Goal: Task Accomplishment & Management: Use online tool/utility

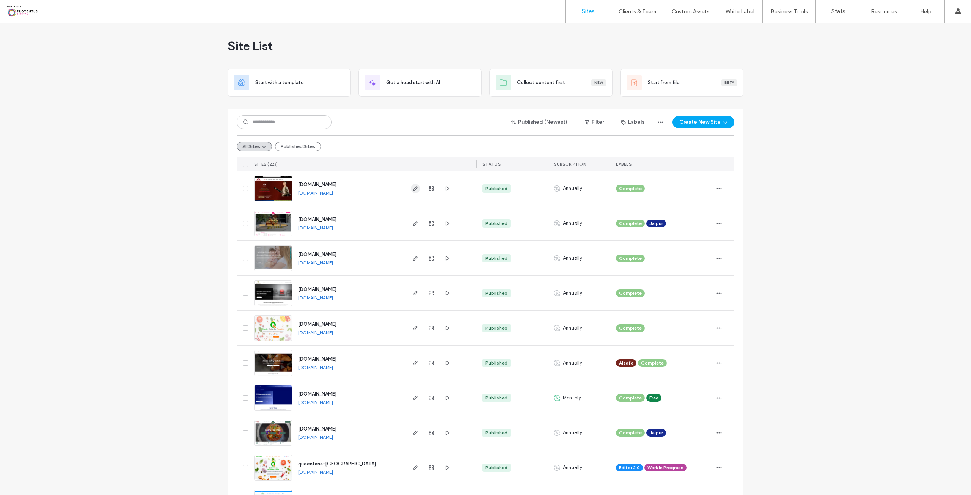
click at [414, 189] on icon "button" at bounding box center [416, 189] width 6 height 6
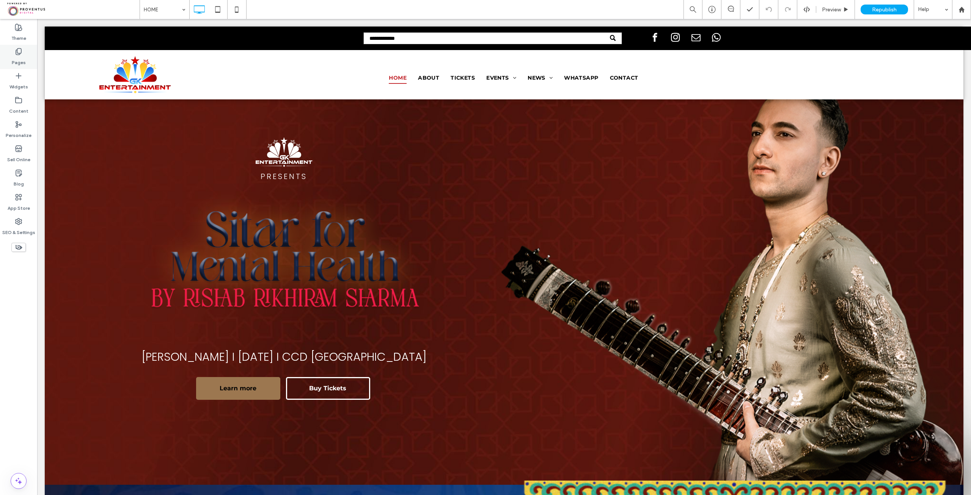
click at [19, 54] on use at bounding box center [18, 52] width 5 height 6
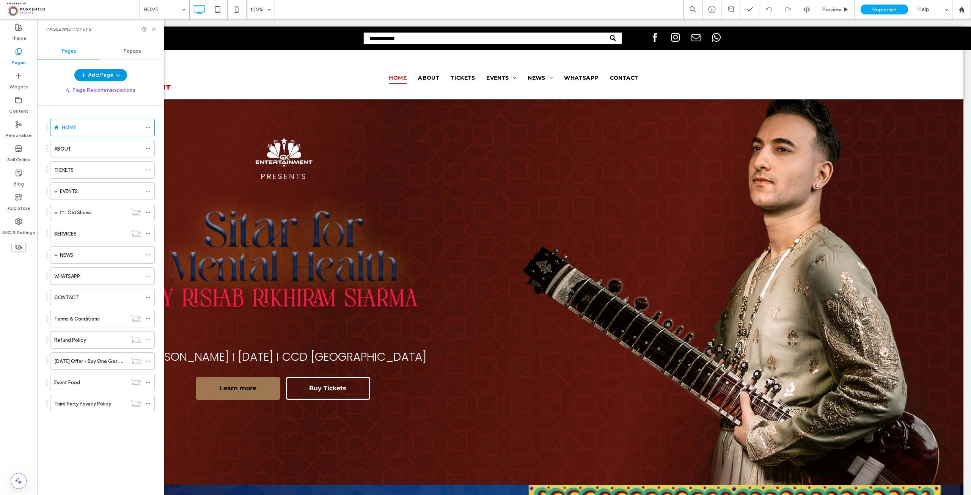
click at [98, 72] on button "Add Page" at bounding box center [100, 75] width 53 height 12
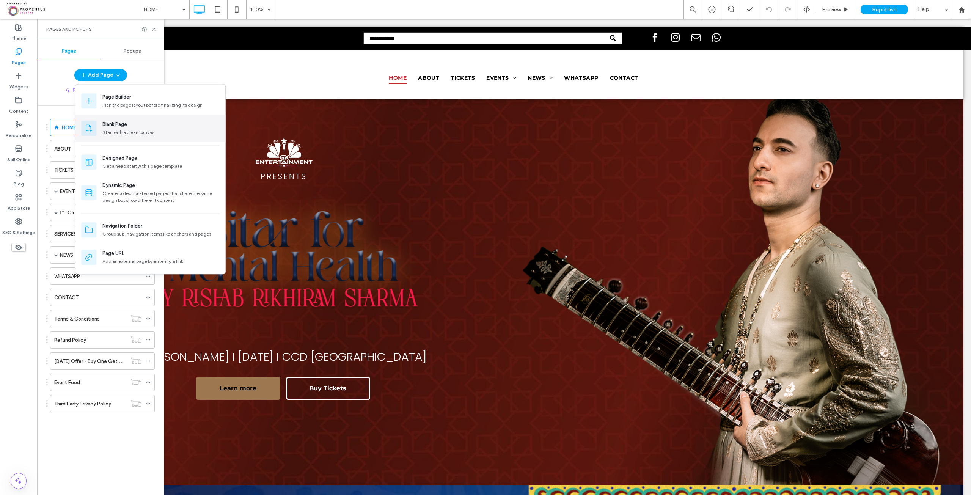
click at [130, 128] on div "Blank Page" at bounding box center [160, 125] width 117 height 8
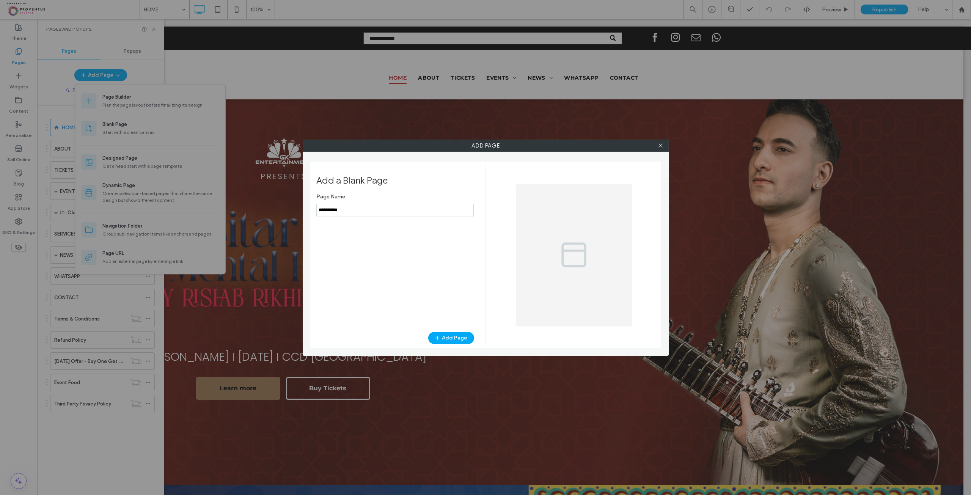
click at [408, 214] on input "notEmpty" at bounding box center [394, 210] width 157 height 13
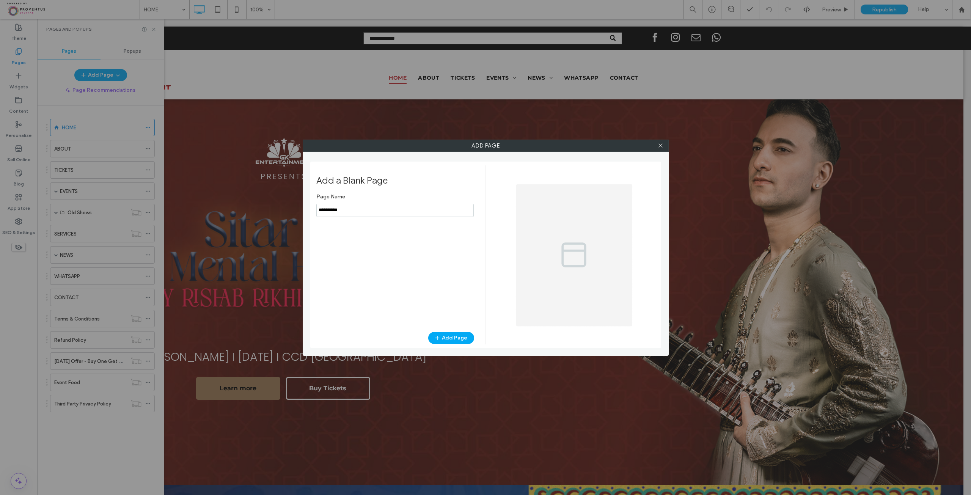
click at [408, 214] on input "notEmpty" at bounding box center [394, 210] width 157 height 13
type input "****"
click at [452, 340] on button "Add Page" at bounding box center [451, 338] width 46 height 12
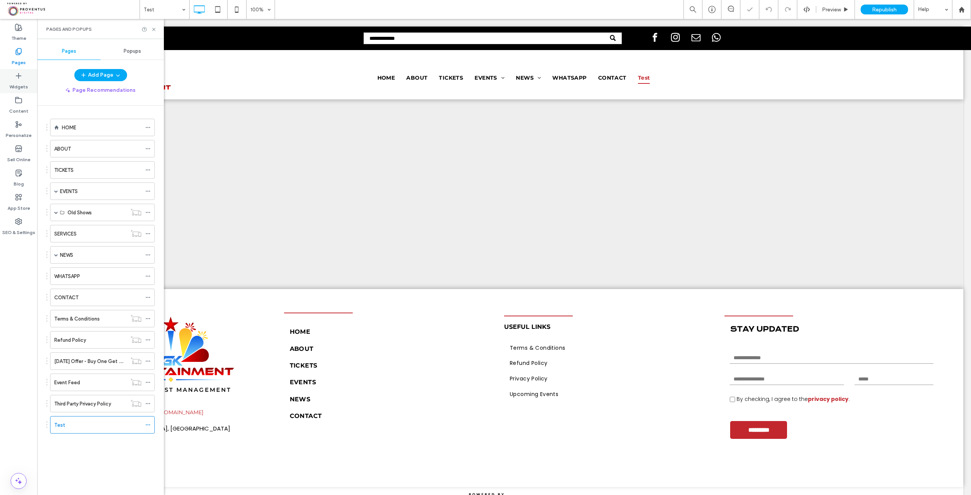
click at [11, 76] on div "Widgets" at bounding box center [18, 81] width 37 height 24
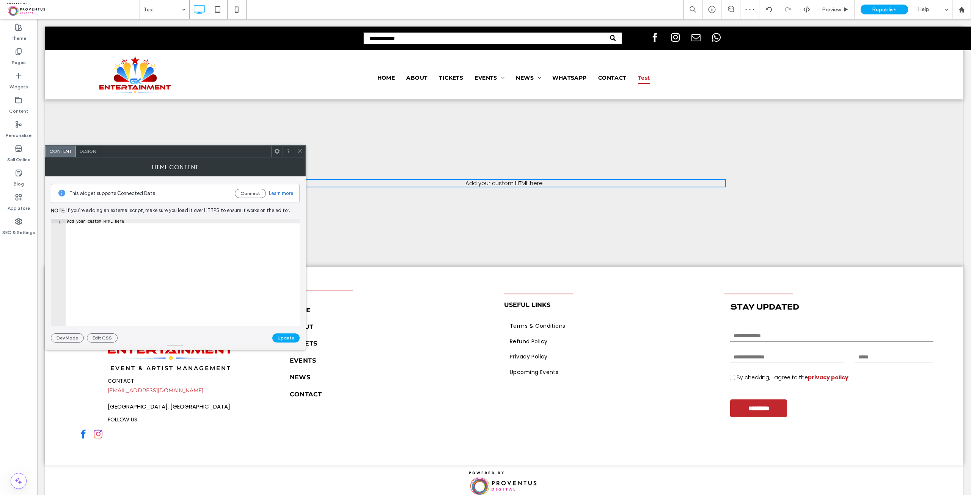
type textarea "**********"
click at [194, 229] on div "Add your custom HTML here" at bounding box center [183, 277] width 235 height 117
paste textarea "Cursor at row 1"
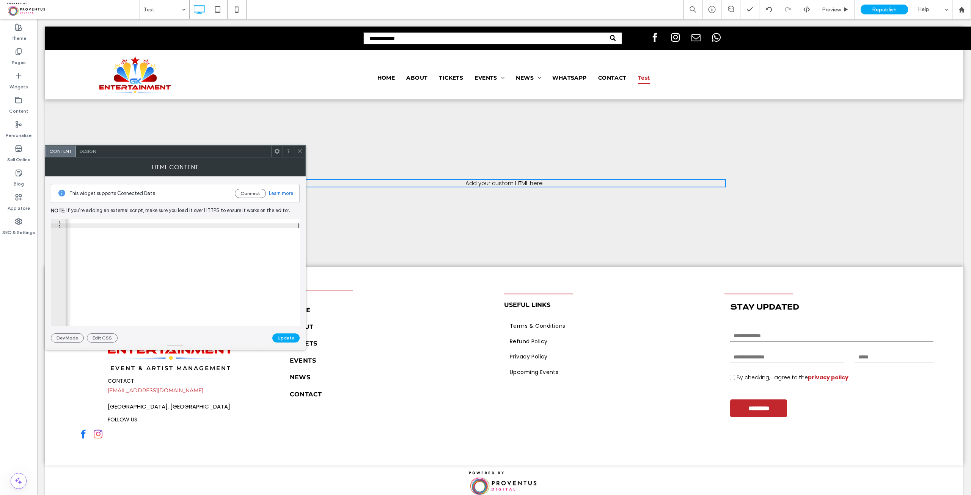
scroll to position [0, 1335]
click at [279, 339] on button "Update" at bounding box center [285, 338] width 27 height 9
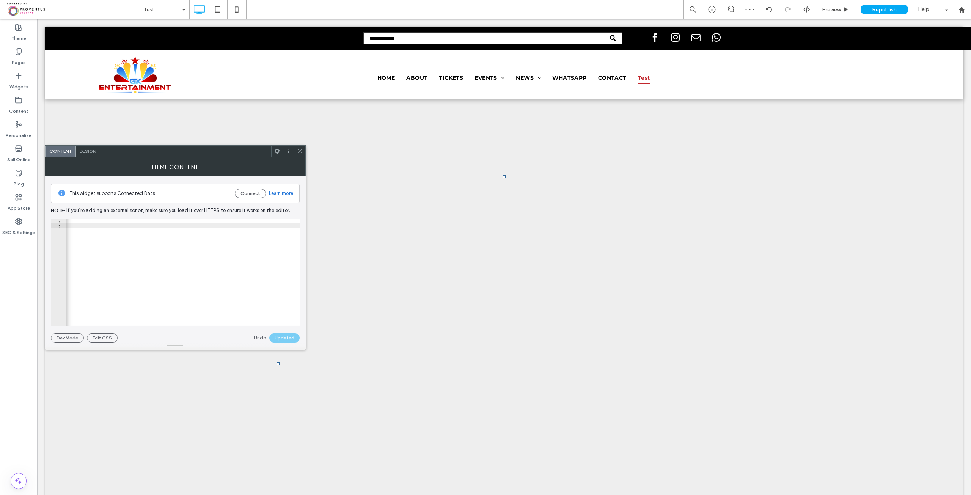
drag, startPoint x: 300, startPoint y: 151, endPoint x: 304, endPoint y: 148, distance: 4.1
click at [301, 151] on icon at bounding box center [300, 151] width 6 height 6
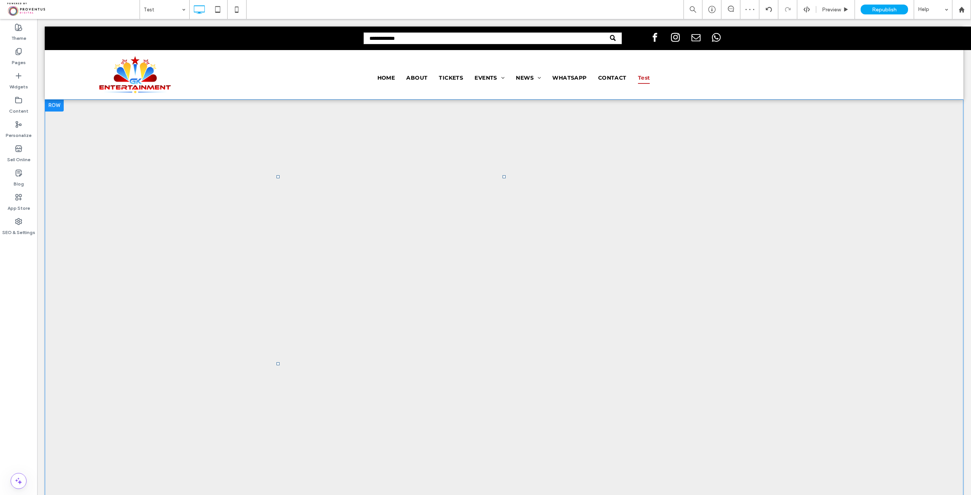
click at [341, 109] on div "Click To Paste Click here to buy tickets Sell tickets online with Ticket Tailor…" at bounding box center [504, 363] width 919 height 529
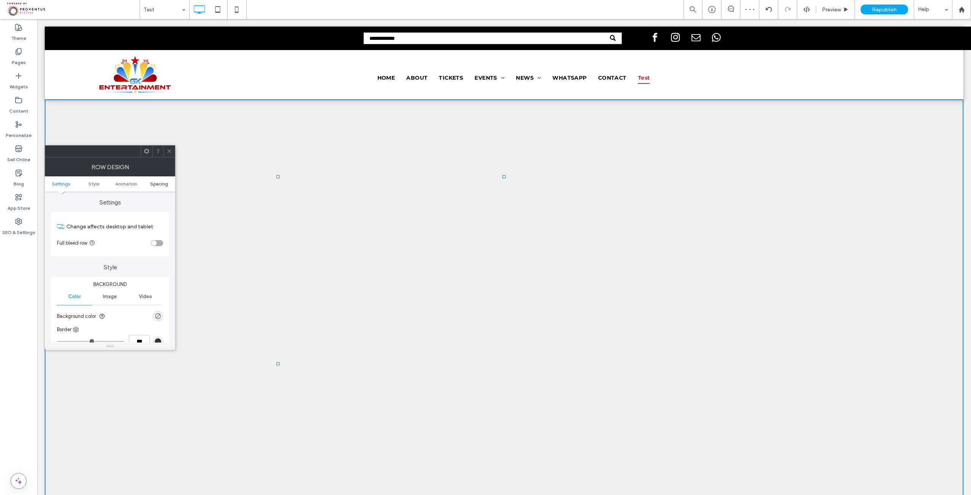
click at [162, 186] on span "Spacing" at bounding box center [159, 184] width 18 height 6
click at [159, 242] on div "toggle" at bounding box center [157, 243] width 12 height 6
click at [158, 184] on span "Spacing" at bounding box center [159, 184] width 18 height 6
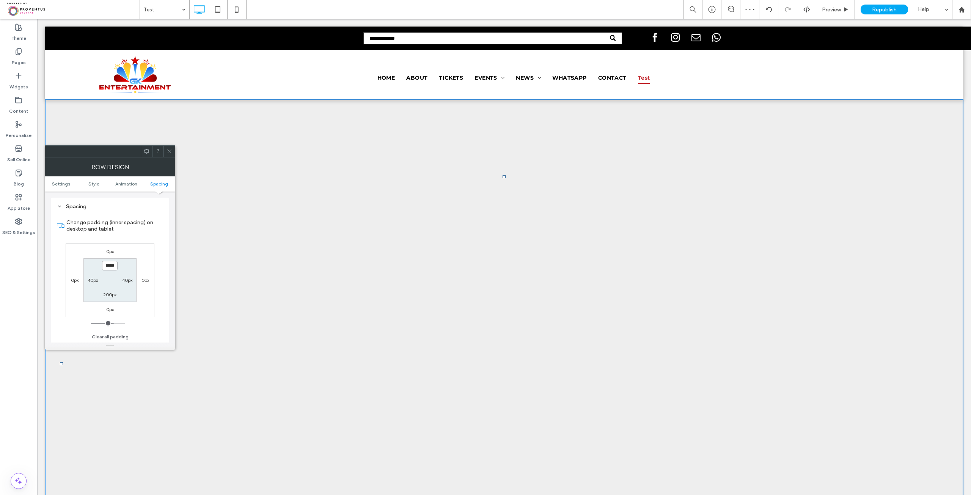
click at [107, 262] on input "*****" at bounding box center [110, 265] width 16 height 9
type input "**"
type input "***"
type input "**"
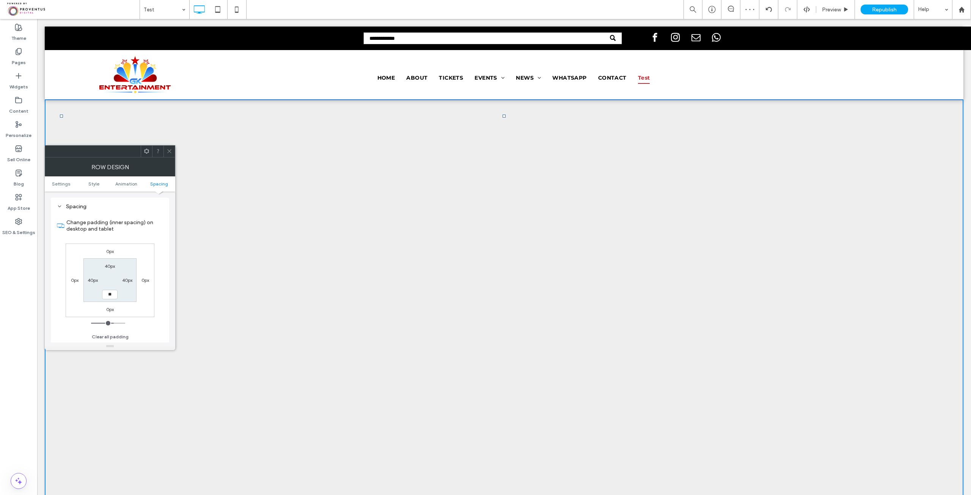
type input "**"
click at [168, 151] on icon at bounding box center [170, 151] width 6 height 6
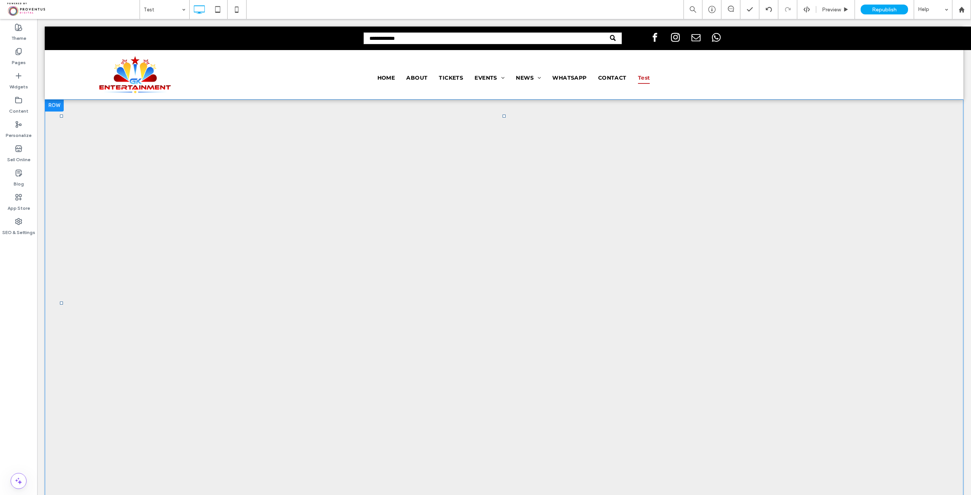
click at [76, 113] on div "Click To Paste Click here to buy tickets Sell tickets online with Ticket Tailor…" at bounding box center [504, 333] width 919 height 469
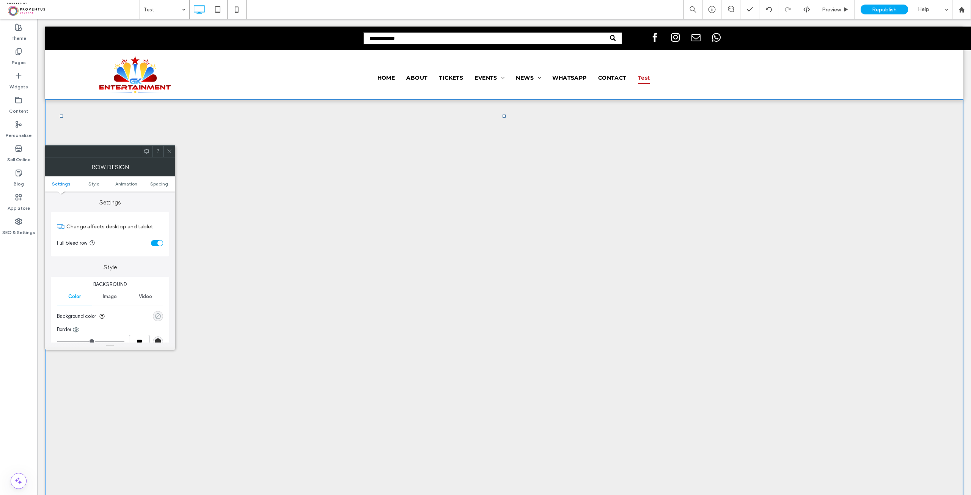
click at [158, 319] on icon "rgba(0, 0, 0, 0)" at bounding box center [158, 316] width 6 height 6
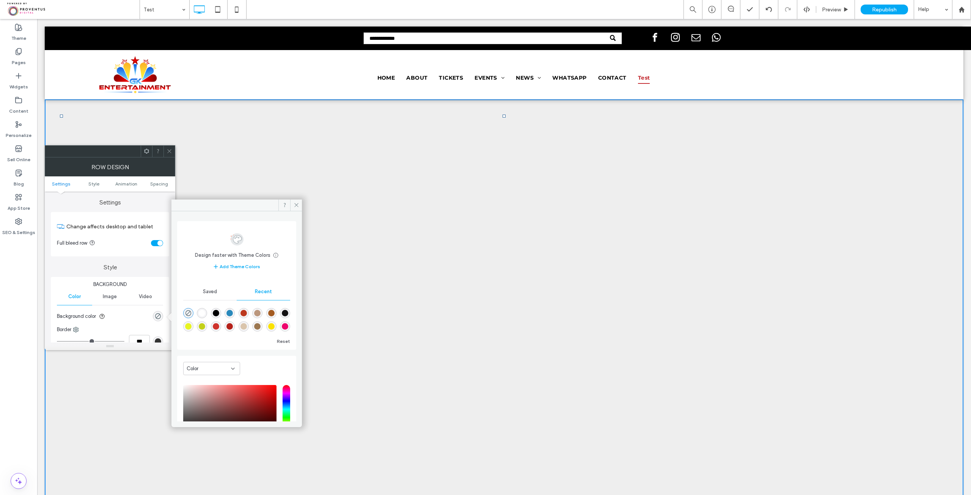
click at [202, 311] on div "rgba(255, 255, 255, 1)" at bounding box center [202, 313] width 6 height 6
type input "*******"
type input "***"
type input "****"
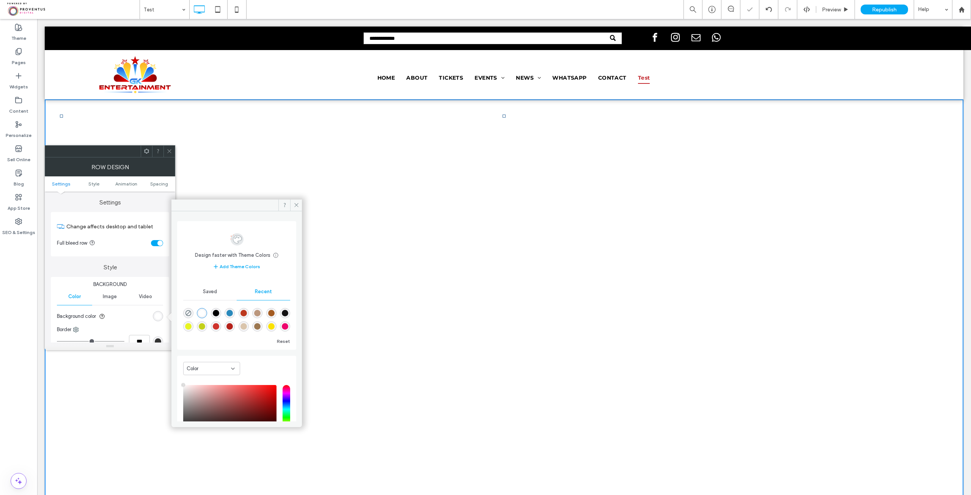
click at [166, 152] on div at bounding box center [169, 151] width 11 height 11
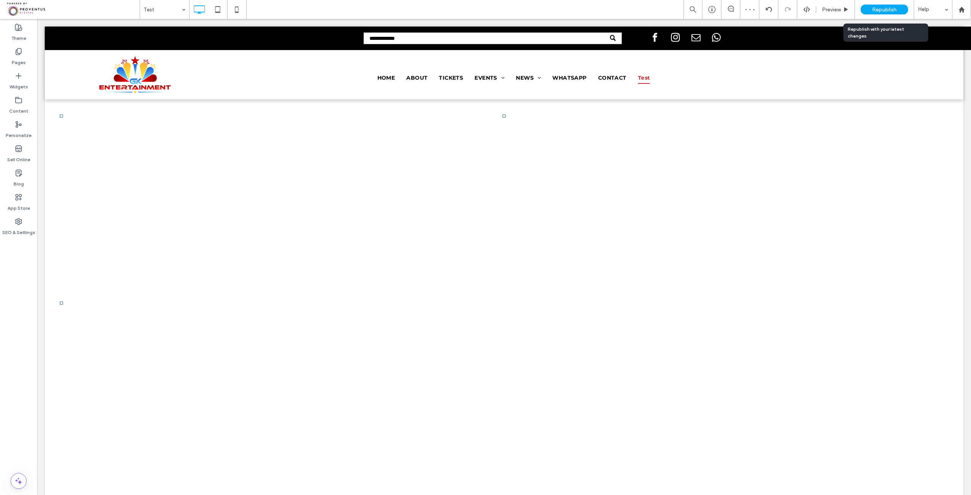
click at [876, 12] on span "Republish" at bounding box center [884, 9] width 25 height 6
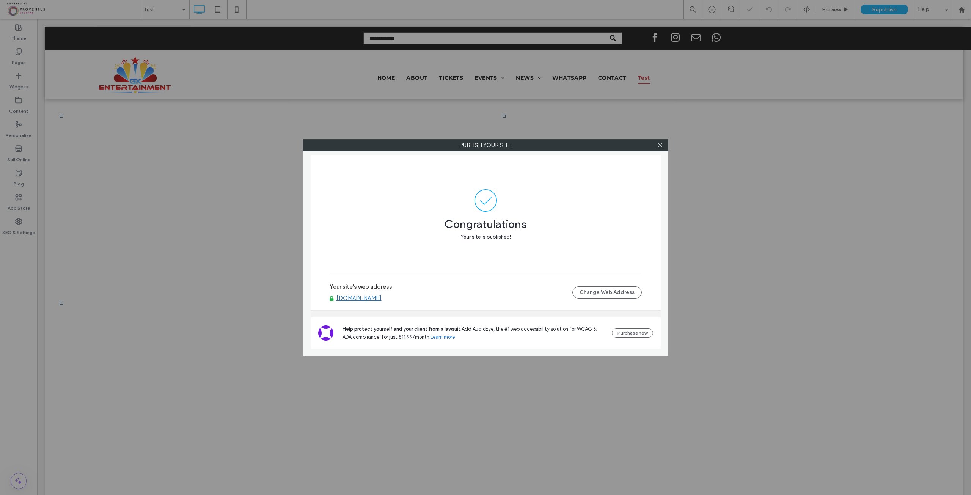
click at [365, 299] on link "[DOMAIN_NAME]" at bounding box center [359, 298] width 45 height 7
click at [661, 145] on icon at bounding box center [661, 145] width 6 height 6
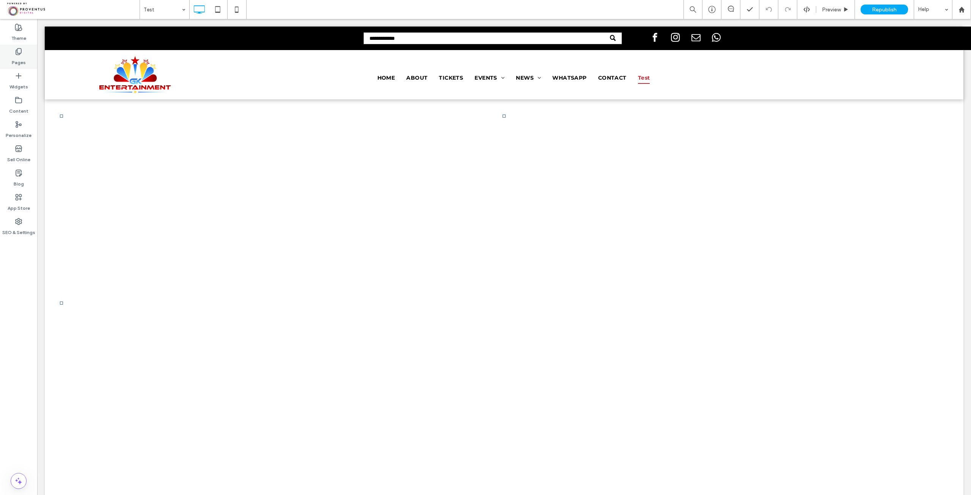
click at [16, 61] on label "Pages" at bounding box center [19, 60] width 14 height 11
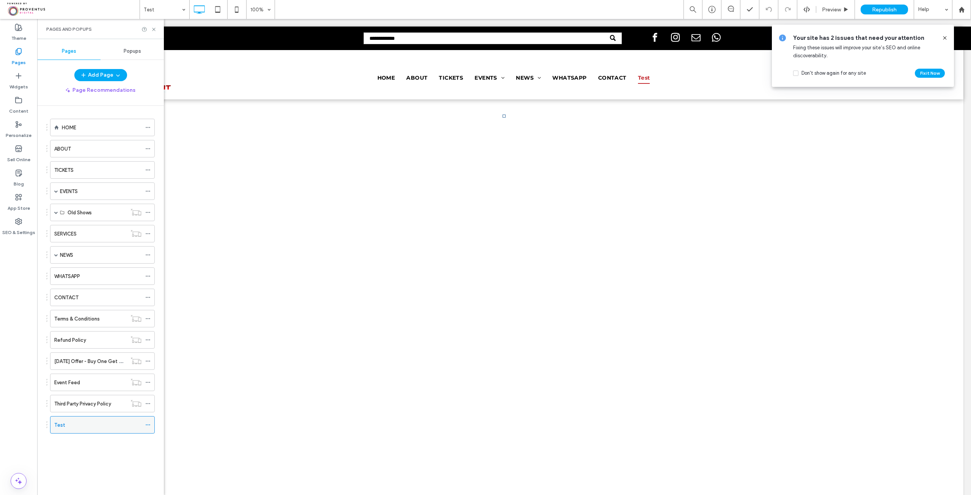
click at [148, 422] on icon at bounding box center [147, 424] width 5 height 5
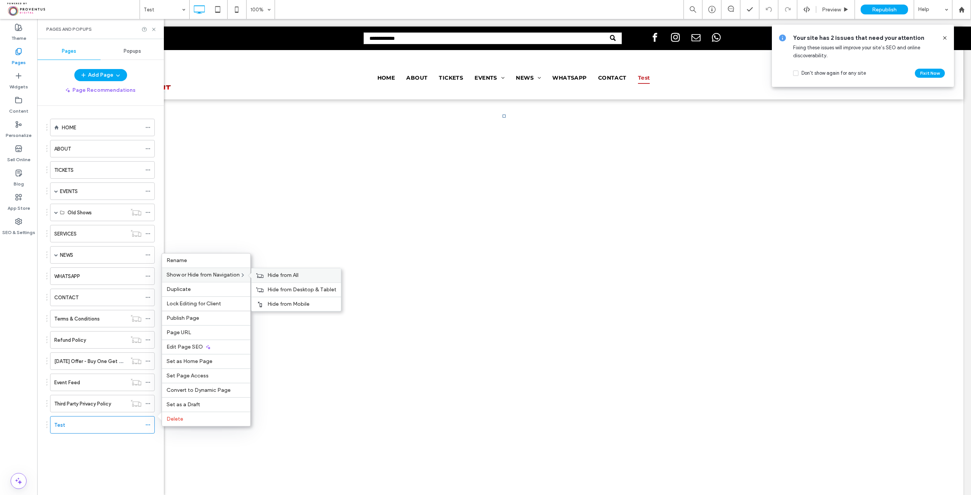
click at [272, 279] on span "Hide from All" at bounding box center [283, 275] width 31 height 6
click at [80, 445] on div "HOME ABOUT TICKETS EVENTS [PERSON_NAME]: Sitar for Mental Health – [DATE] [GEOG…" at bounding box center [100, 283] width 109 height 337
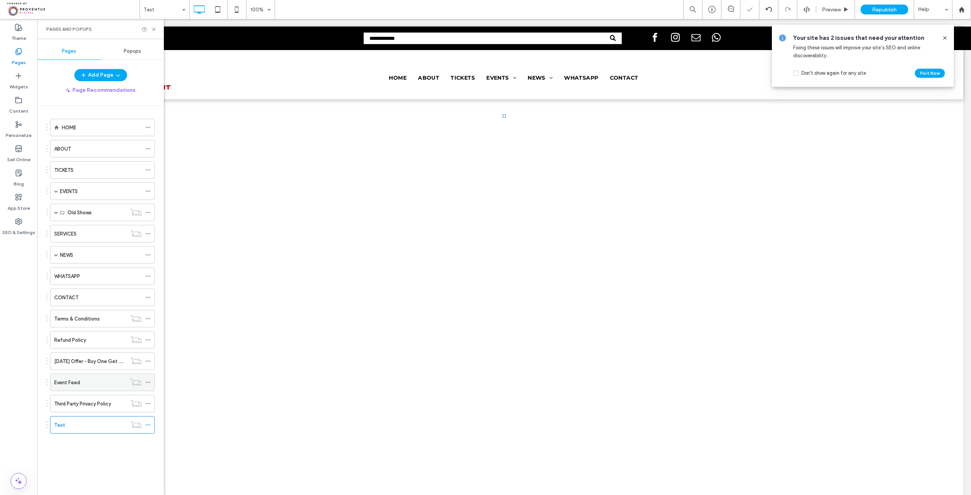
click at [83, 380] on div "Event Feed" at bounding box center [90, 383] width 72 height 8
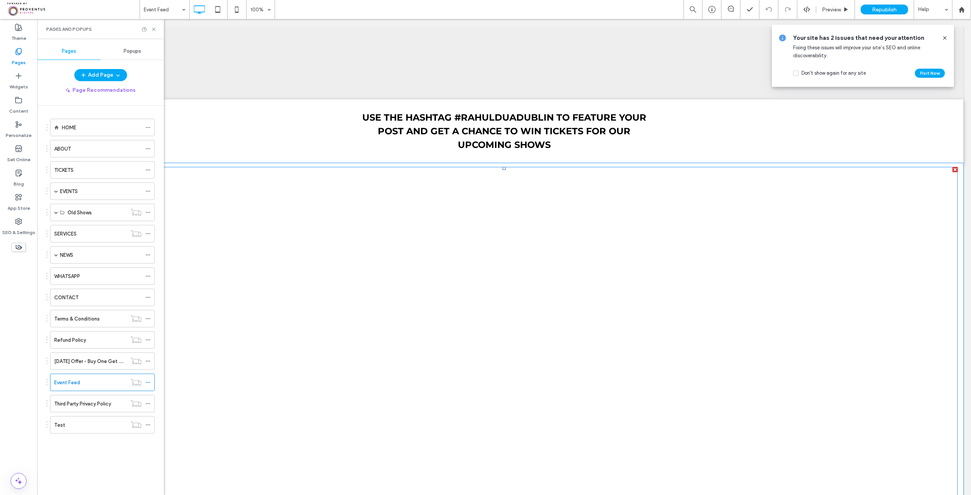
click at [457, 195] on span at bounding box center [504, 348] width 908 height 363
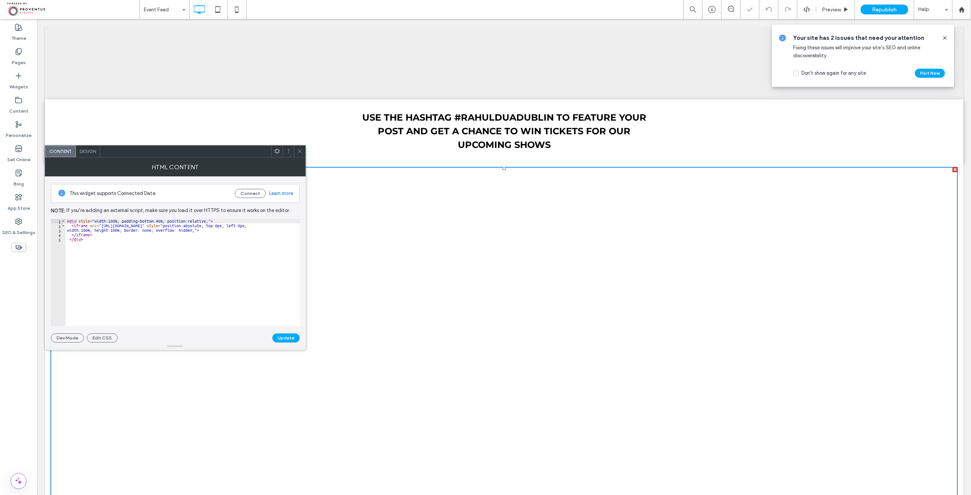
click at [301, 152] on use at bounding box center [300, 152] width 4 height 4
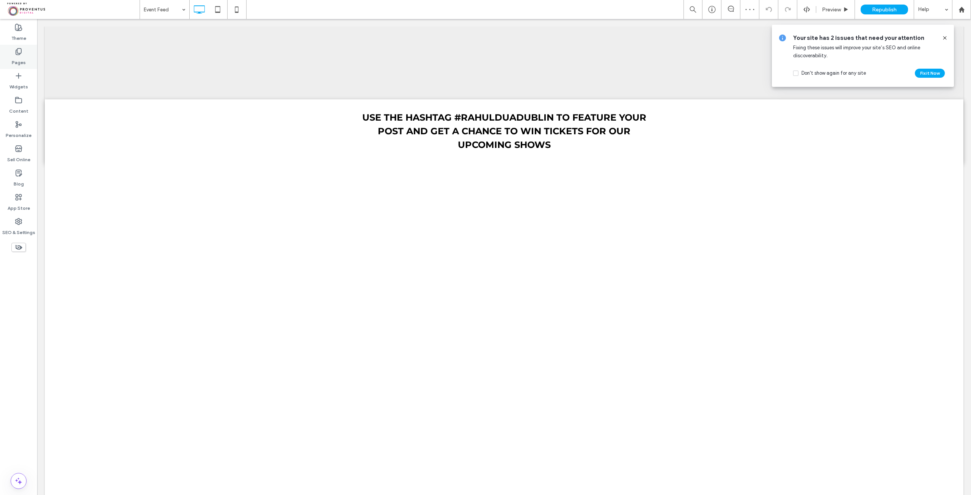
click at [14, 55] on div "Pages" at bounding box center [18, 57] width 37 height 24
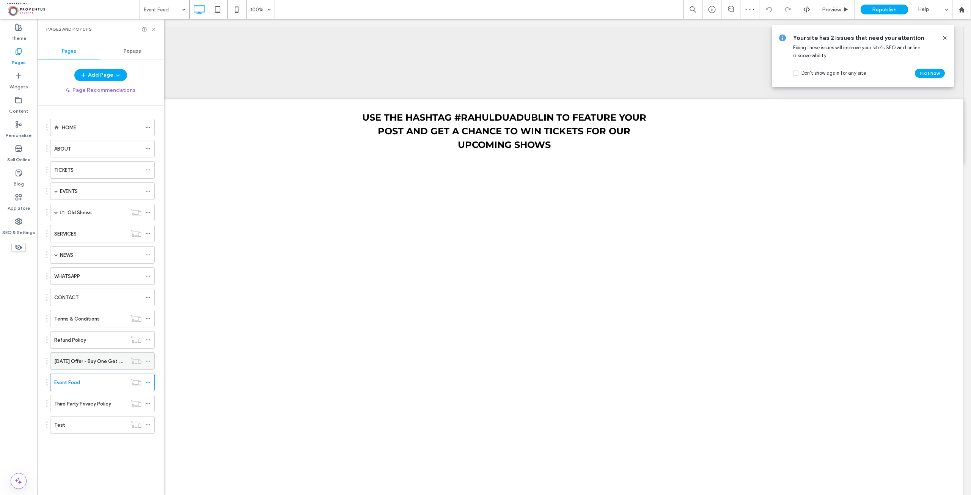
click at [88, 362] on div "[DATE] Offer - Buy One Get One Free Tickets | GK Entertainment" at bounding box center [90, 361] width 72 height 17
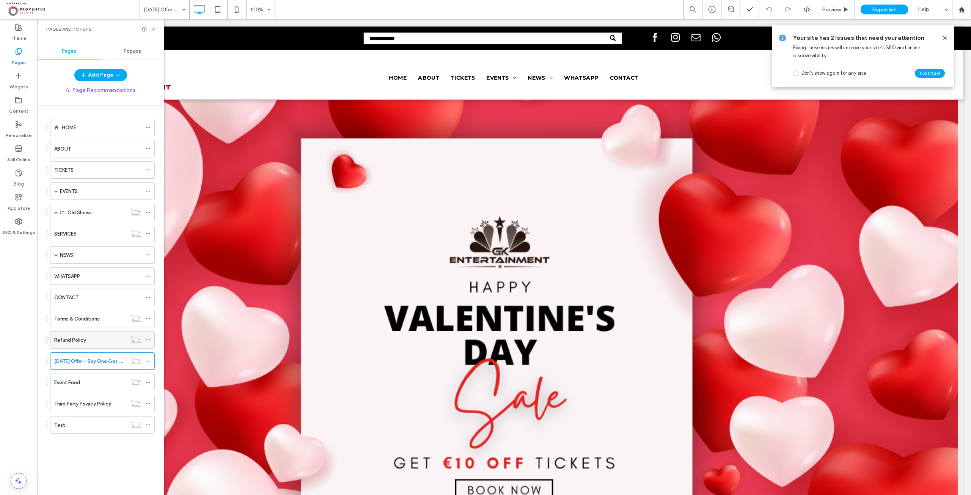
click at [96, 332] on div "Refund Policy" at bounding box center [90, 340] width 72 height 17
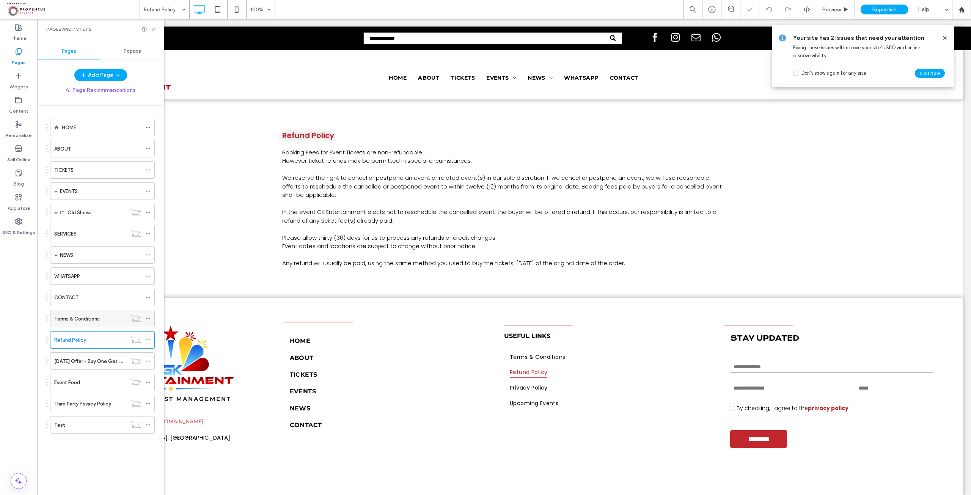
click at [91, 313] on label "Terms & Conditions" at bounding box center [77, 318] width 46 height 13
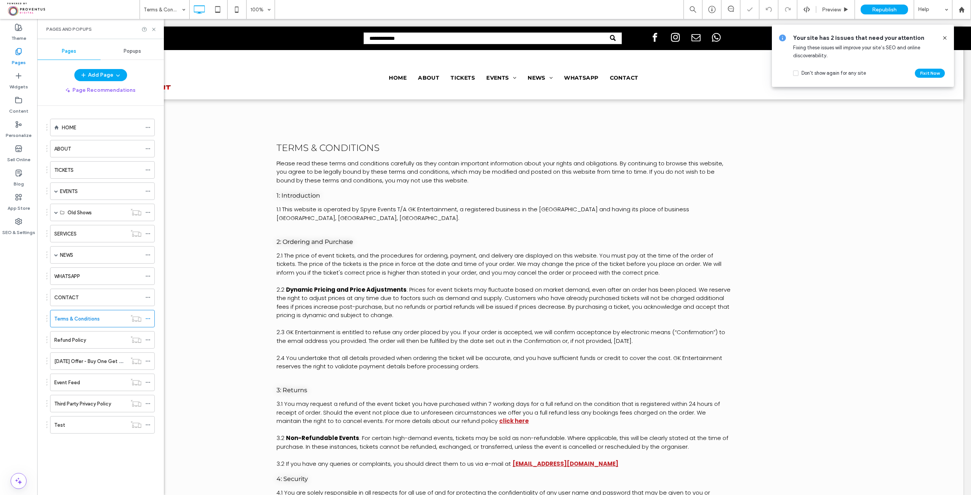
click at [98, 299] on div "CONTACT" at bounding box center [97, 297] width 87 height 17
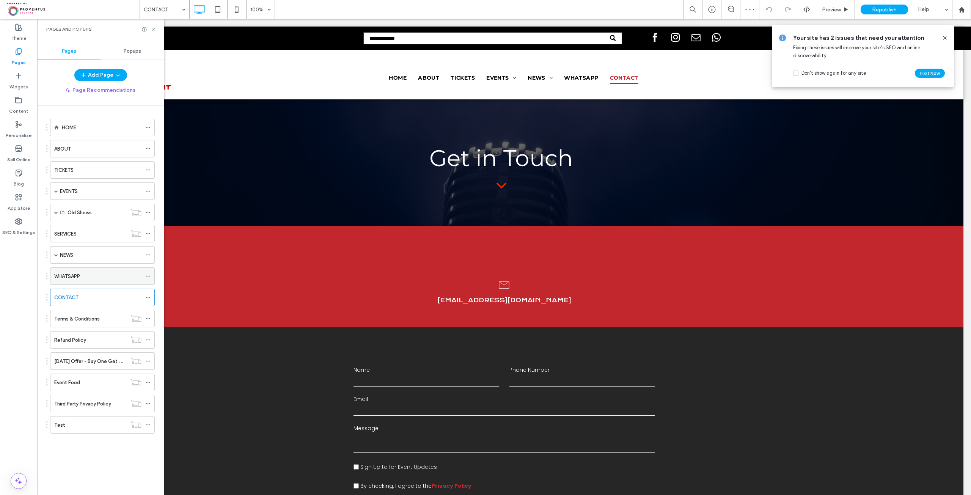
click at [104, 277] on div "WHATSAPP" at bounding box center [97, 276] width 87 height 8
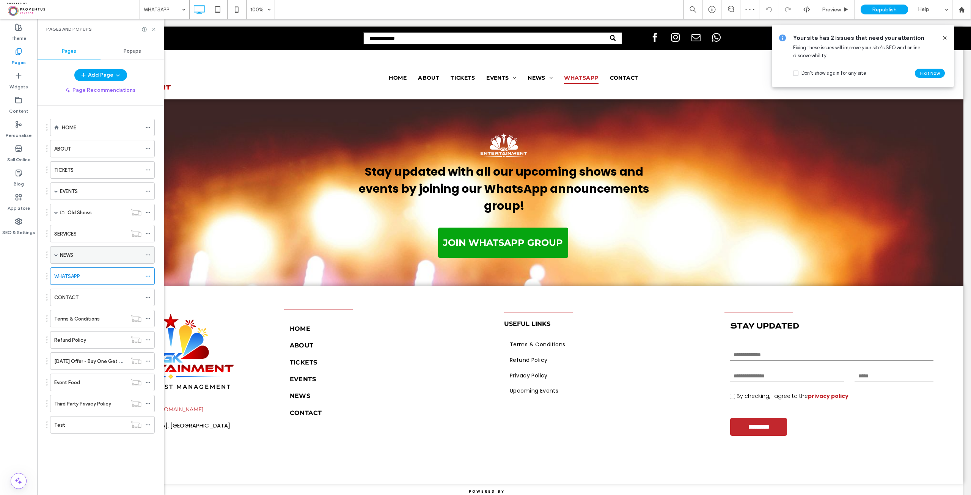
click at [109, 252] on div "NEWS" at bounding box center [101, 255] width 82 height 8
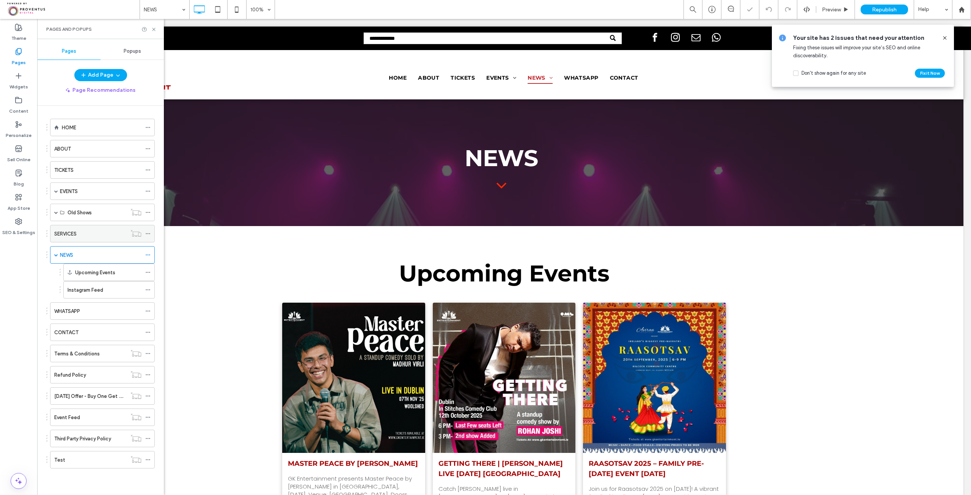
click at [106, 233] on div "SERVICES" at bounding box center [90, 234] width 72 height 8
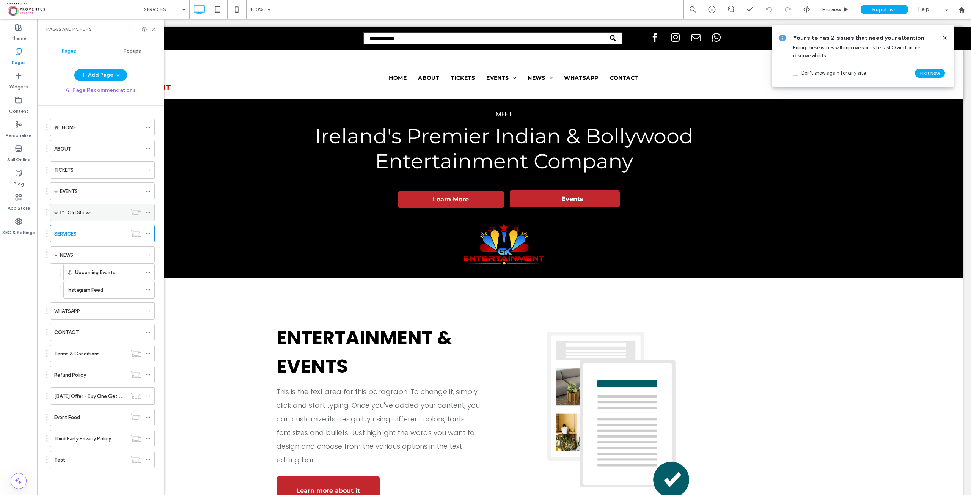
click at [82, 216] on div "Old Shows" at bounding box center [97, 212] width 59 height 17
click at [57, 213] on span at bounding box center [56, 212] width 4 height 17
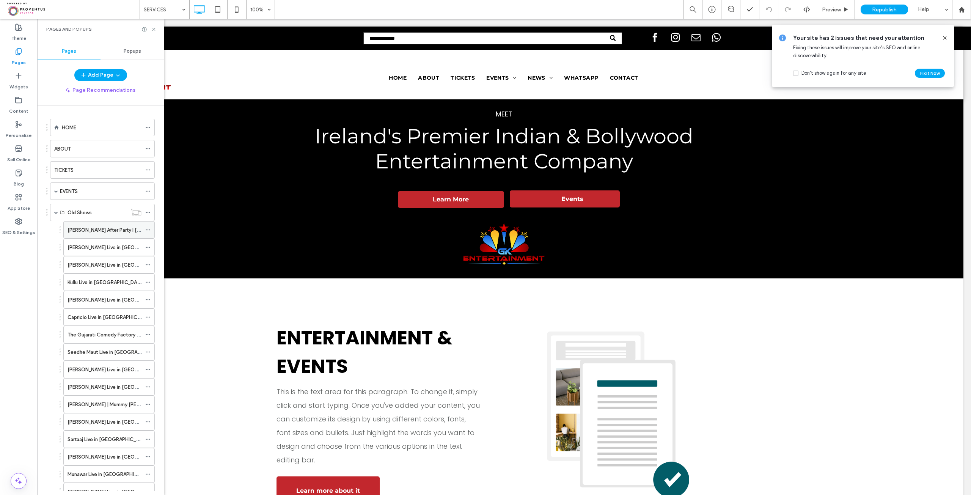
click at [87, 228] on label "[PERSON_NAME] After Party I [DATE]" at bounding box center [109, 230] width 83 height 13
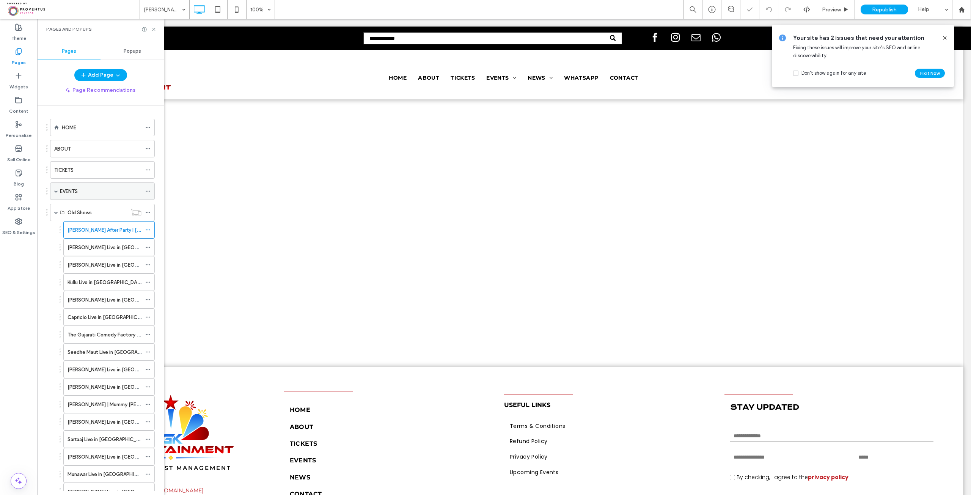
click at [90, 193] on div "EVENTS" at bounding box center [101, 191] width 82 height 8
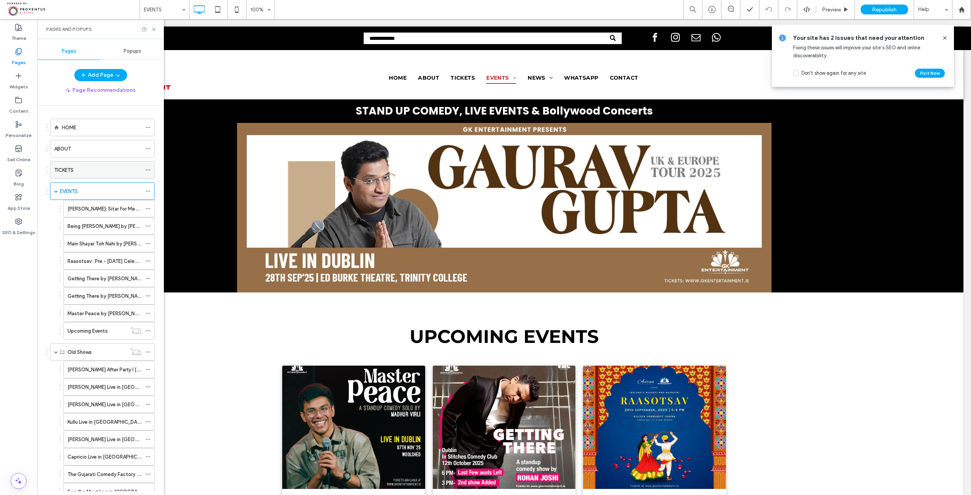
click at [82, 166] on div "TICKETS" at bounding box center [97, 170] width 87 height 8
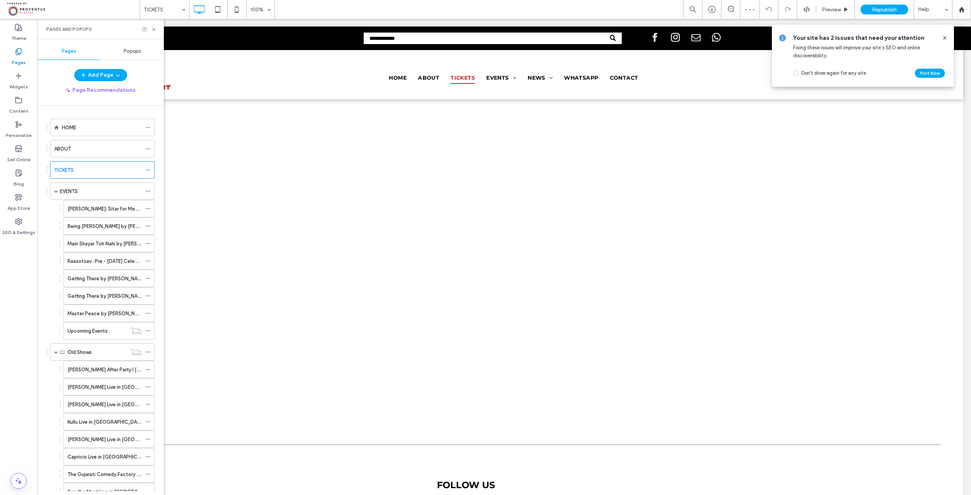
click at [945, 38] on use at bounding box center [944, 37] width 3 height 3
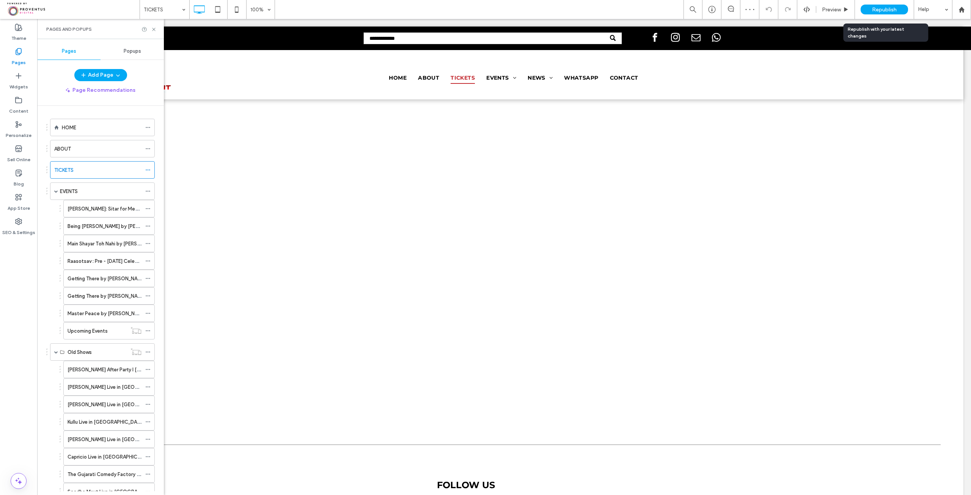
click at [898, 7] on div "Republish" at bounding box center [884, 10] width 47 height 10
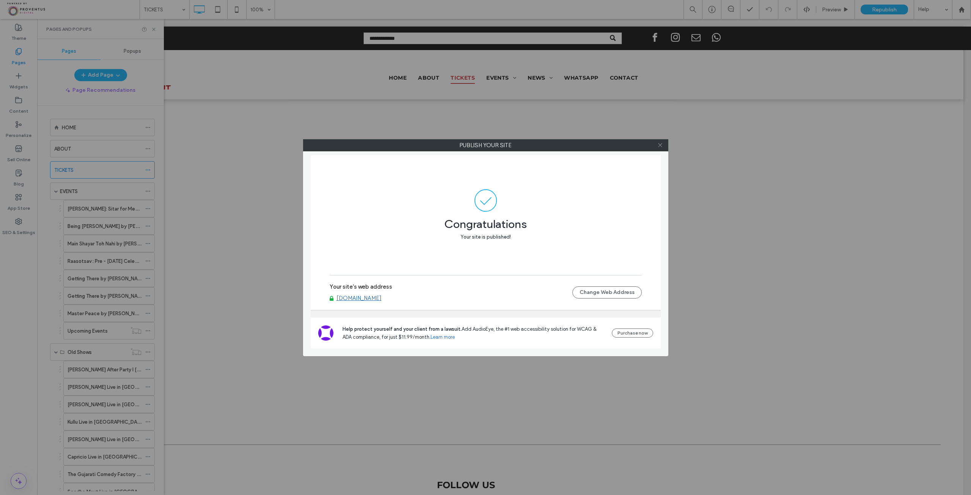
click at [659, 145] on icon at bounding box center [661, 145] width 6 height 6
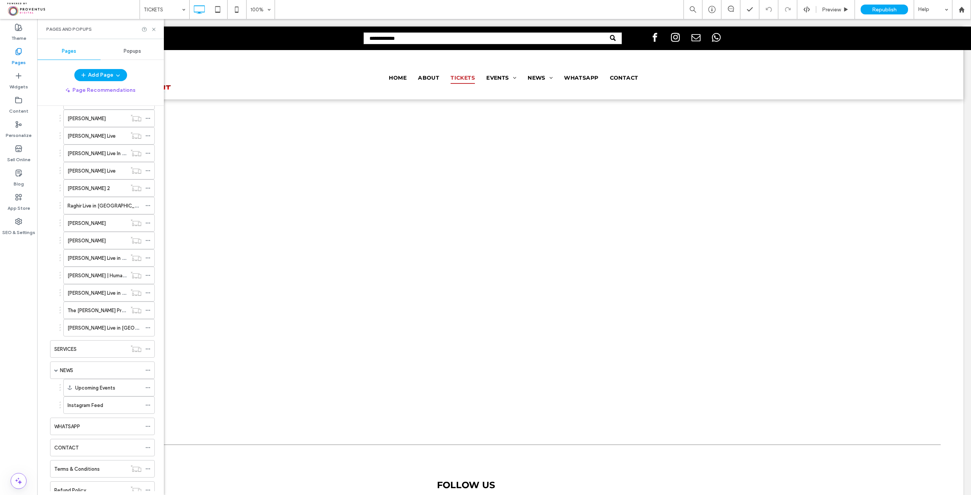
scroll to position [1247, 0]
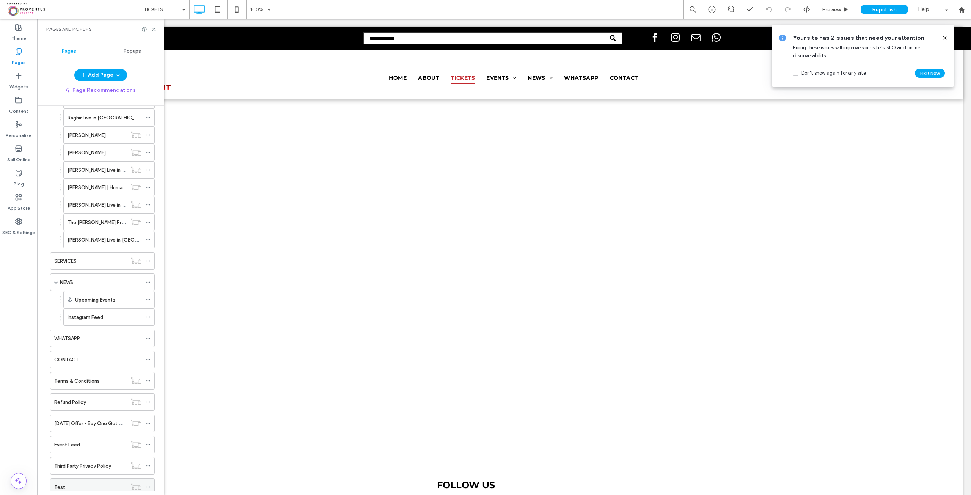
click at [149, 485] on icon at bounding box center [147, 487] width 5 height 5
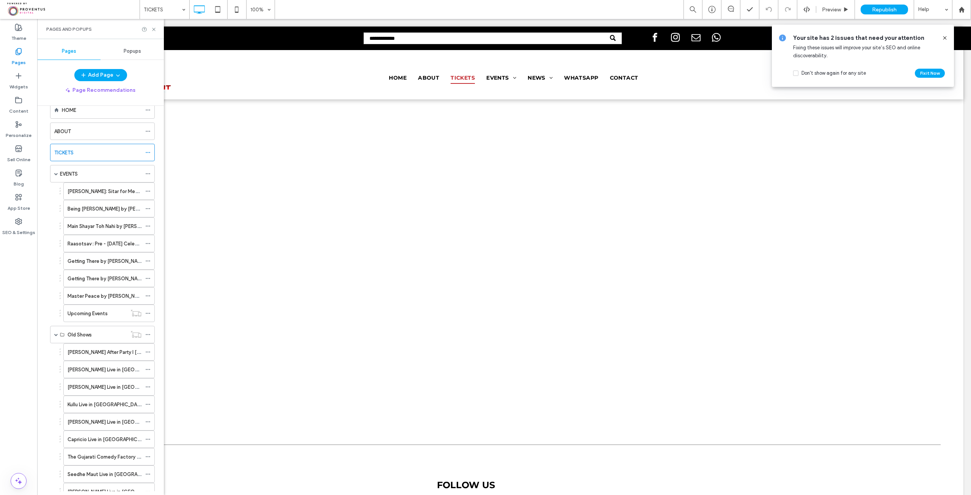
scroll to position [0, 0]
click at [104, 331] on label "Upcoming Events" at bounding box center [88, 330] width 40 height 13
click at [100, 189] on div "EVENTS" at bounding box center [101, 191] width 82 height 8
